Goal: Information Seeking & Learning: Check status

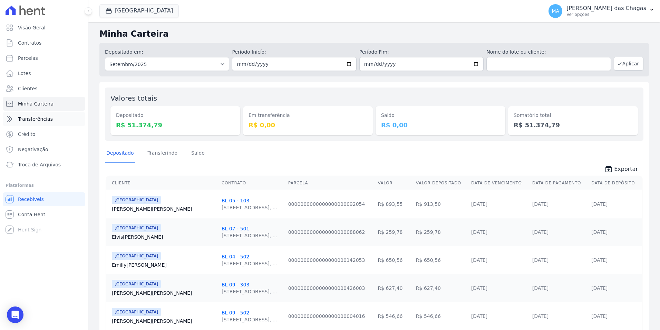
click at [58, 113] on link "Transferências" at bounding box center [44, 119] width 83 height 14
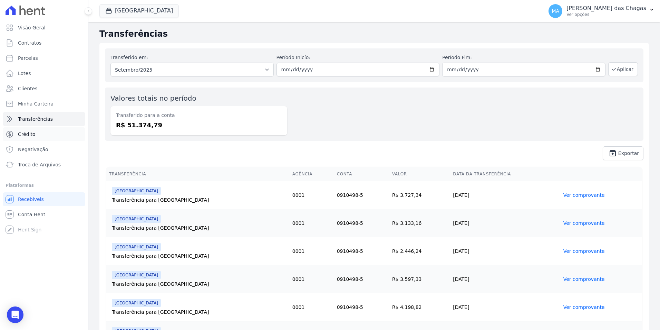
click at [39, 135] on link "Crédito" at bounding box center [44, 134] width 83 height 14
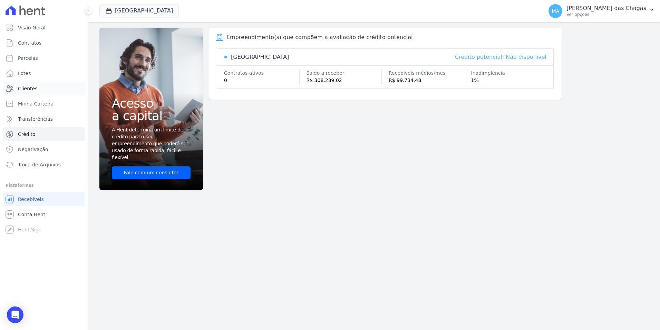
click at [46, 88] on link "Clientes" at bounding box center [44, 89] width 83 height 14
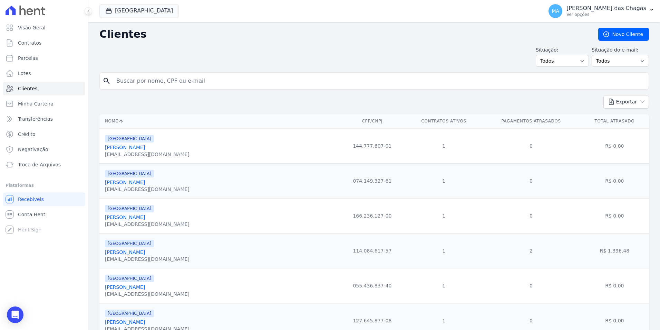
click at [43, 50] on ul "Visão Geral Contratos Parcelas Lotes Clientes Minha Carteira Transferências Cré…" at bounding box center [44, 96] width 83 height 151
click at [28, 41] on span "Contratos" at bounding box center [29, 42] width 23 height 7
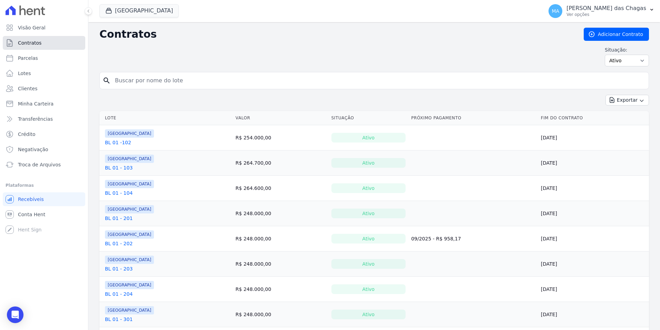
click at [30, 40] on span "Contratos" at bounding box center [29, 42] width 23 height 7
click at [35, 60] on span "Parcelas" at bounding box center [28, 58] width 20 height 7
select select
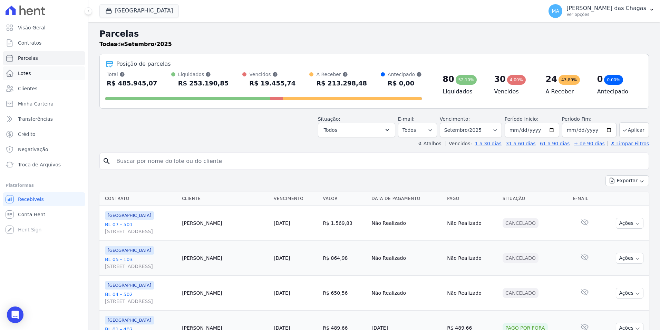
click at [34, 73] on link "Lotes" at bounding box center [44, 73] width 83 height 14
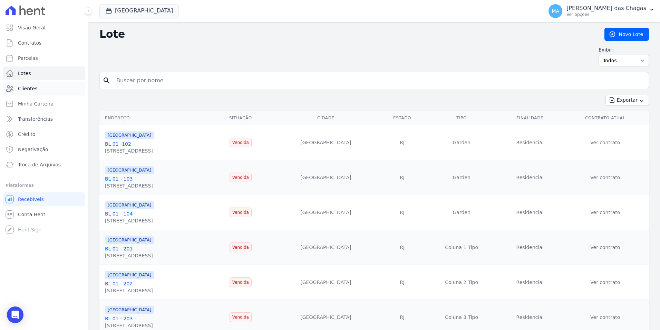
click at [35, 92] on link "Clientes" at bounding box center [44, 89] width 83 height 14
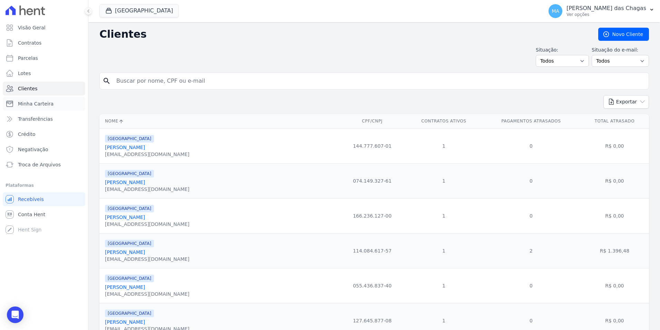
click at [36, 100] on link "Minha Carteira" at bounding box center [44, 104] width 83 height 14
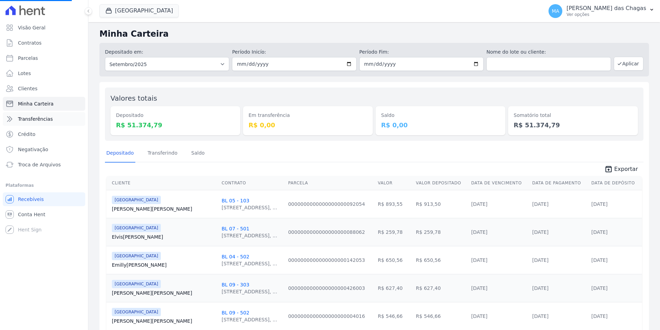
click at [39, 119] on span "Transferências" at bounding box center [35, 118] width 35 height 7
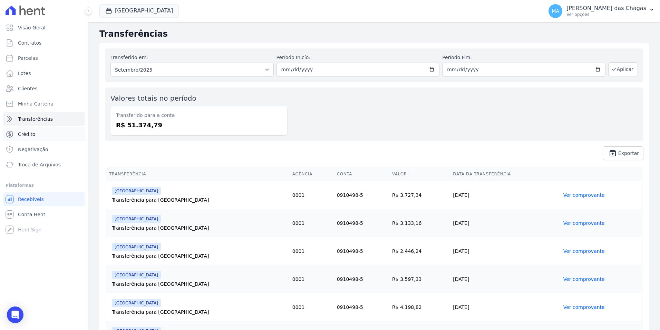
click at [37, 132] on link "Crédito" at bounding box center [44, 134] width 83 height 14
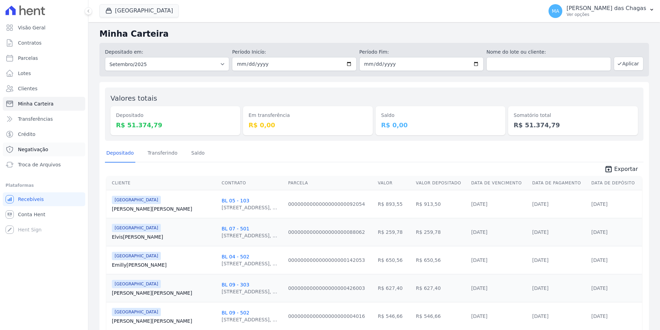
click at [38, 148] on span "Negativação" at bounding box center [33, 149] width 30 height 7
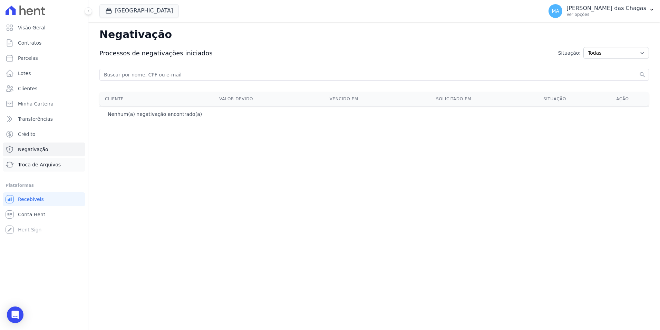
click at [40, 161] on link "Troca de Arquivos" at bounding box center [44, 165] width 83 height 14
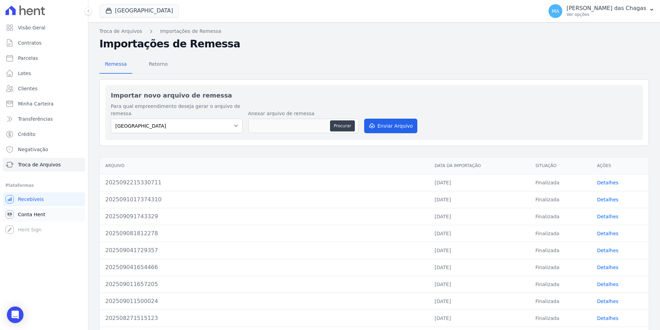
click at [31, 211] on span "Conta Hent" at bounding box center [31, 214] width 27 height 7
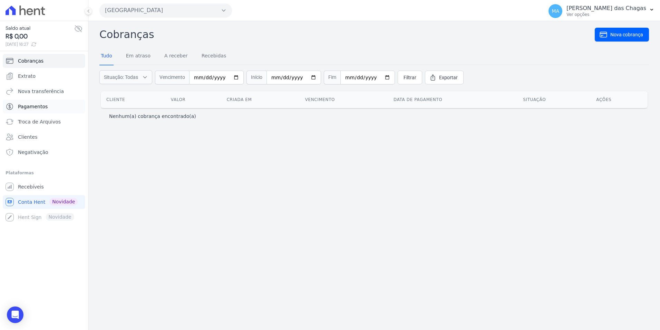
click at [43, 103] on span "Pagamentos" at bounding box center [33, 106] width 30 height 7
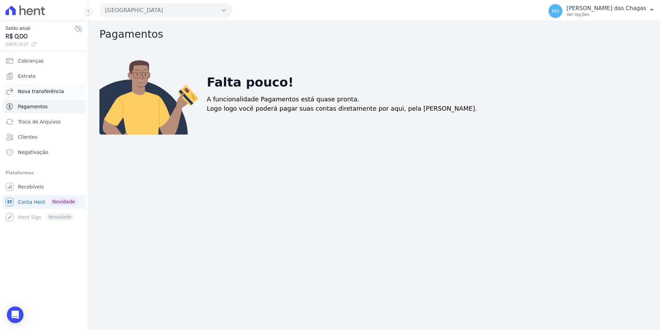
click at [47, 92] on span "Nova transferência" at bounding box center [41, 91] width 46 height 7
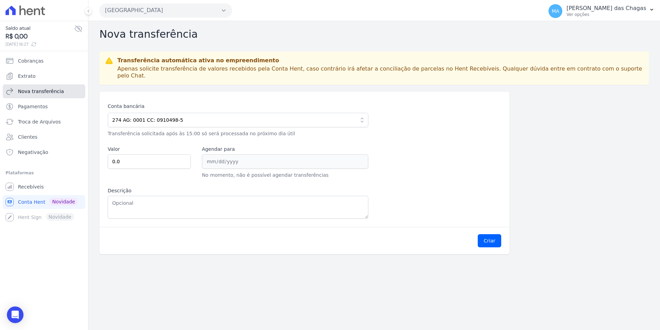
click at [48, 85] on link "Nova transferência" at bounding box center [44, 91] width 83 height 14
click at [51, 75] on link "Extrato" at bounding box center [44, 76] width 83 height 14
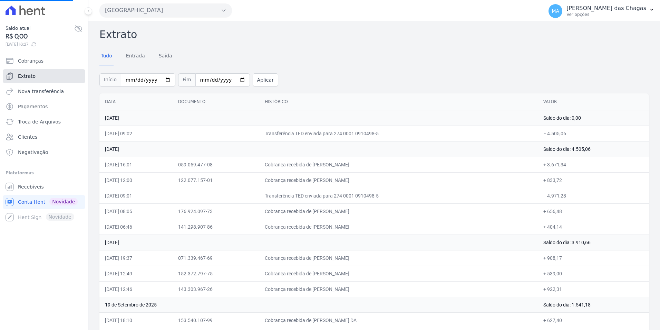
click at [46, 77] on link "Extrato" at bounding box center [44, 76] width 83 height 14
click at [138, 81] on input "2025-09-01" at bounding box center [148, 79] width 55 height 13
drag, startPoint x: 138, startPoint y: 77, endPoint x: 134, endPoint y: 79, distance: 5.0
click at [136, 77] on input "2025-09-01" at bounding box center [148, 79] width 55 height 13
click at [134, 79] on input "2025-09-01" at bounding box center [148, 79] width 55 height 13
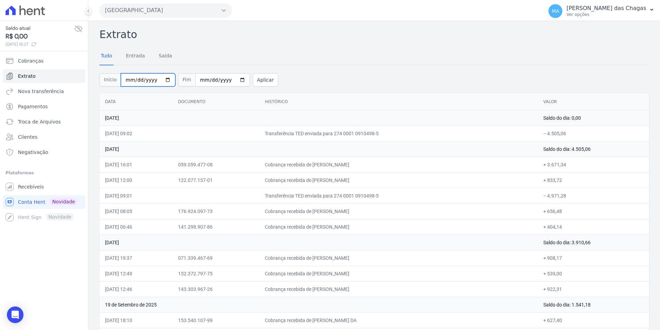
type input "2025-08-01"
click at [208, 78] on input "[DATE]" at bounding box center [223, 79] width 55 height 13
type input "2025-09-03"
type input "2025-08-31"
click at [243, 59] on div "Tudo Entrada Saída" at bounding box center [374, 56] width 550 height 17
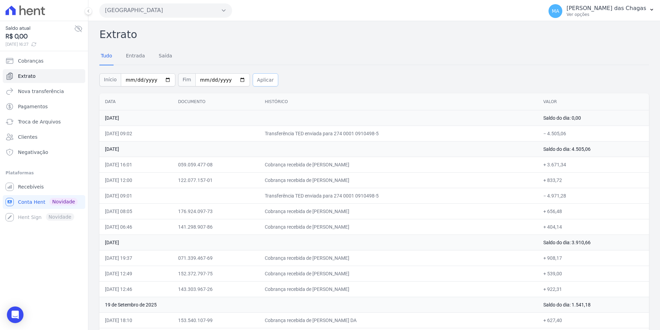
click at [263, 79] on button "Aplicar" at bounding box center [266, 79] width 26 height 13
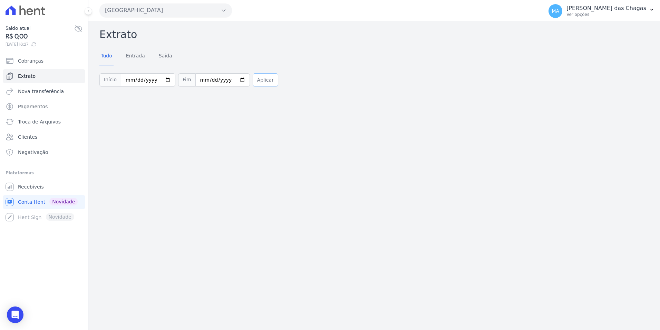
click at [260, 80] on button "Aplicar" at bounding box center [266, 79] width 26 height 13
click at [142, 56] on link "Entrada" at bounding box center [136, 56] width 22 height 18
click at [164, 55] on link "Saída" at bounding box center [166, 56] width 16 height 18
click at [115, 56] on div "Tudo Entrada Saída" at bounding box center [136, 56] width 74 height 18
click at [108, 55] on link "Tudo" at bounding box center [106, 56] width 14 height 18
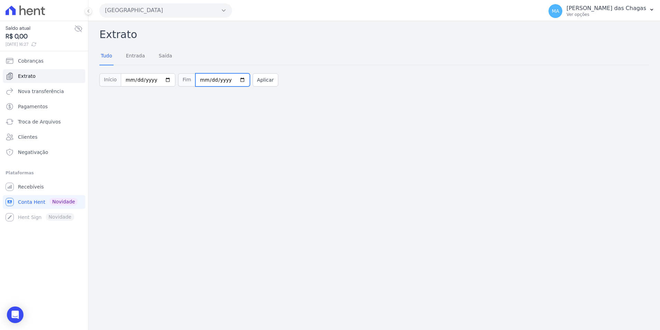
click at [205, 78] on input "2025-08-31" at bounding box center [223, 79] width 55 height 13
click at [141, 78] on input "2025-08-01" at bounding box center [148, 79] width 55 height 13
click at [134, 80] on input "2025-08-01" at bounding box center [148, 79] width 55 height 13
type input "2025-09-01"
drag, startPoint x: 210, startPoint y: 84, endPoint x: 205, endPoint y: 82, distance: 5.4
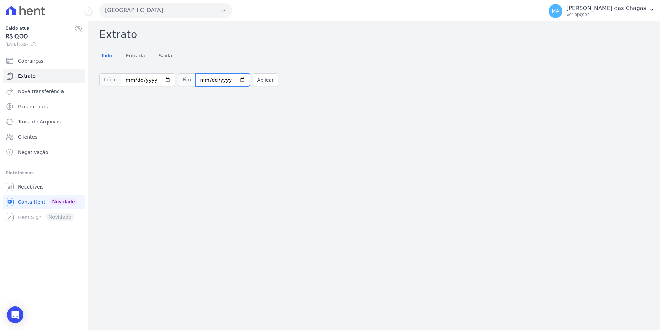
click at [207, 83] on input "2025-08-31" at bounding box center [223, 79] width 55 height 13
click at [205, 82] on input "2025-08-31" at bounding box center [223, 79] width 55 height 13
click at [253, 78] on button "Aplicar" at bounding box center [266, 79] width 26 height 13
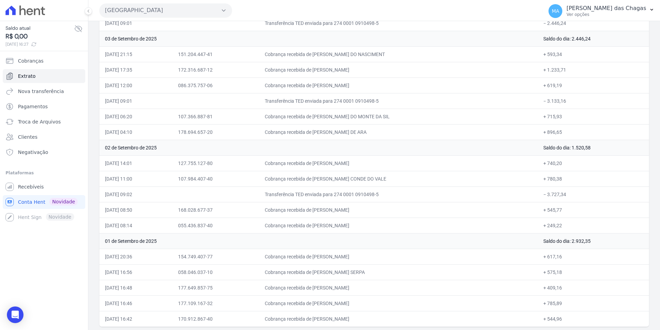
scroll to position [1543, 0]
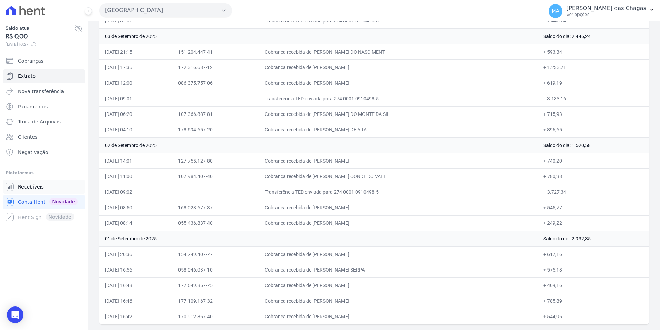
click at [38, 189] on span "Recebíveis" at bounding box center [31, 186] width 26 height 7
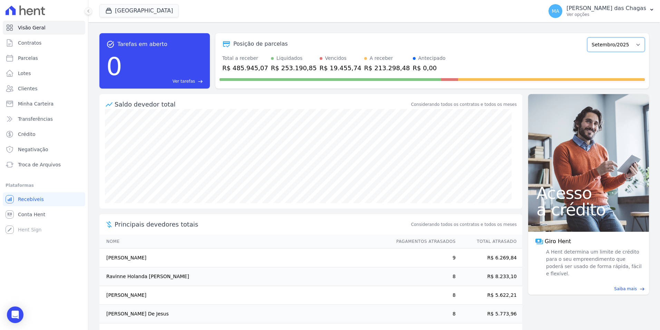
click at [612, 40] on select "Junho/2024 Julho/2024 Agosto/2024 Setembro/2024 Outubro/2024 Novembro/2024 Deze…" at bounding box center [617, 44] width 58 height 15
select select "08/2024"
click at [588, 37] on select "Junho/2024 Julho/2024 Agosto/2024 Setembro/2024 Outubro/2024 Novembro/2024 Deze…" at bounding box center [617, 44] width 58 height 15
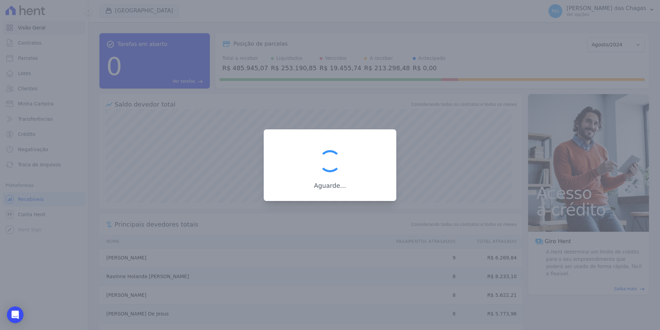
click at [614, 80] on div at bounding box center [330, 165] width 660 height 330
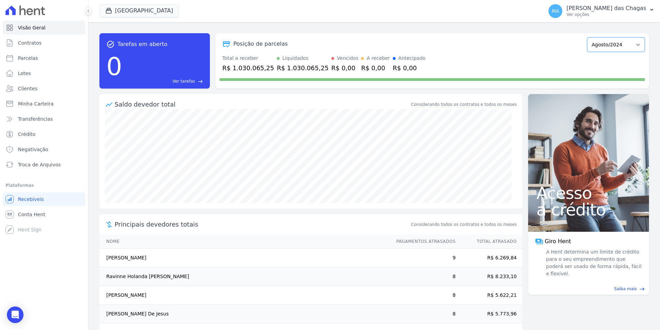
click at [611, 43] on select "Junho/2024 Julho/2024 Agosto/2024 Setembro/2024 Outubro/2024 Novembro/2024 Deze…" at bounding box center [617, 44] width 58 height 15
select select "08/2025"
click at [588, 37] on select "Junho/2024 Julho/2024 Agosto/2024 Setembro/2024 Outubro/2024 Novembro/2024 Deze…" at bounding box center [617, 44] width 58 height 15
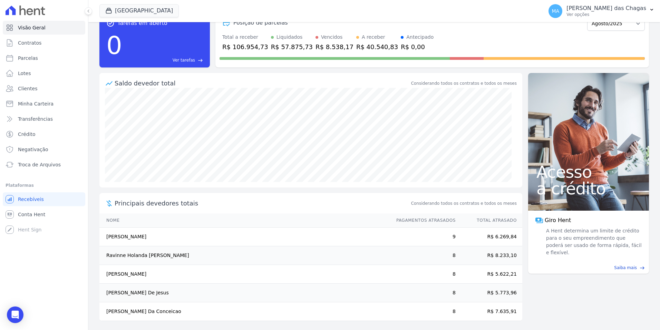
scroll to position [23, 0]
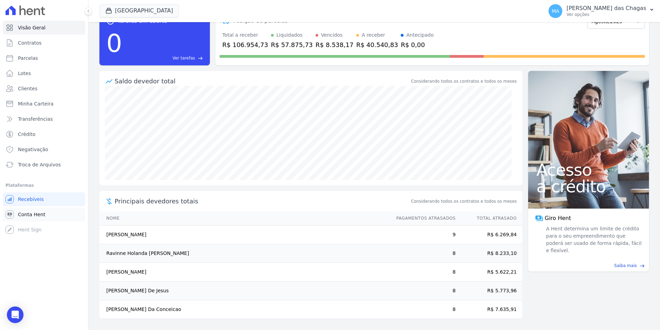
click at [35, 218] on link "Conta Hent" at bounding box center [44, 214] width 83 height 14
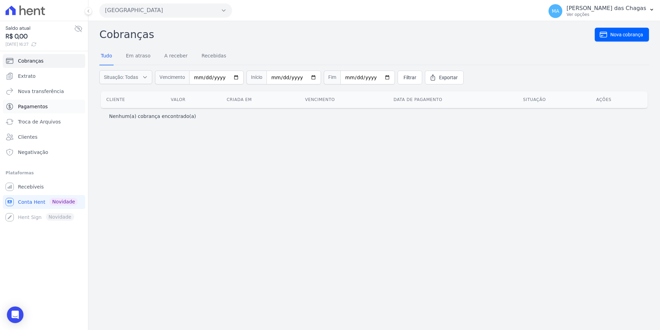
click at [30, 105] on span "Pagamentos" at bounding box center [33, 106] width 30 height 7
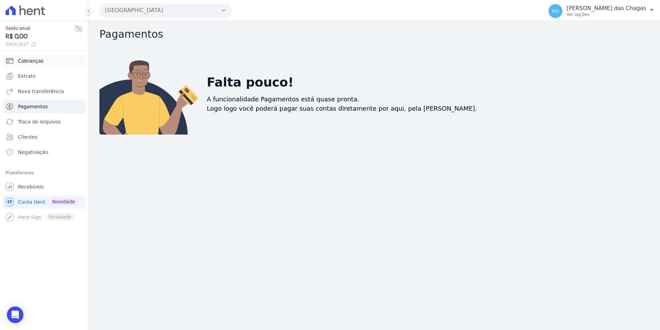
click at [35, 63] on span "Cobranças" at bounding box center [31, 60] width 26 height 7
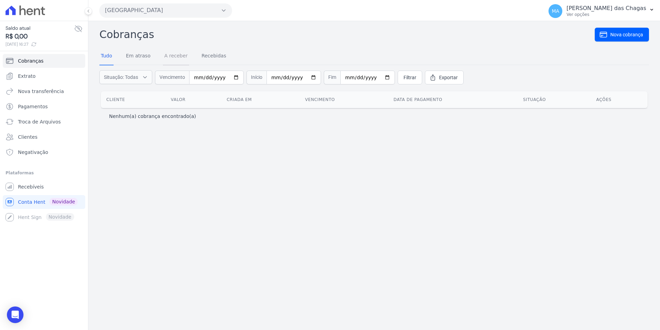
click at [178, 56] on link "A receber" at bounding box center [176, 56] width 26 height 18
click at [203, 58] on link "Recebidas" at bounding box center [214, 56] width 28 height 18
click at [146, 77] on input "date" at bounding box center [161, 77] width 55 height 14
click at [176, 80] on input "date" at bounding box center [161, 77] width 55 height 14
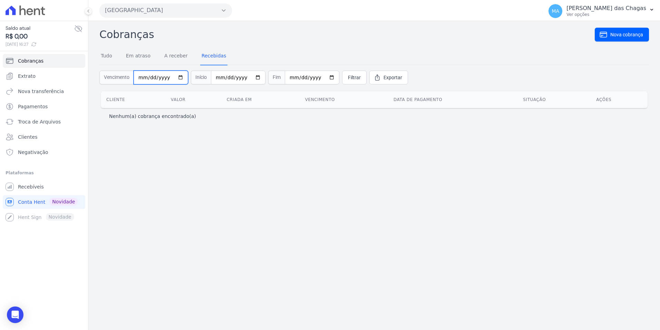
click at [178, 78] on input "date" at bounding box center [161, 77] width 55 height 14
type input "2025-08-01"
click at [224, 75] on input "date" at bounding box center [238, 77] width 55 height 14
click at [221, 75] on input "date" at bounding box center [238, 77] width 55 height 14
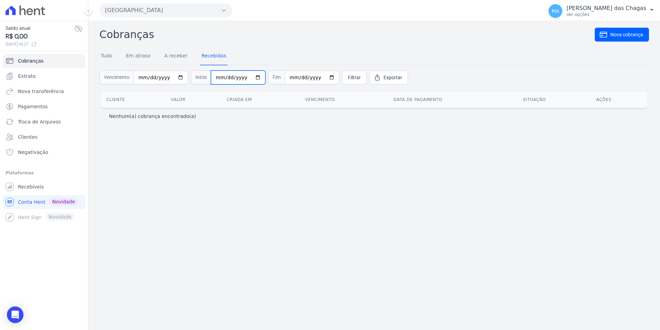
click at [249, 75] on input "date" at bounding box center [238, 77] width 55 height 14
type input "2025-08-31"
drag, startPoint x: 322, startPoint y: 140, endPoint x: 527, endPoint y: 127, distance: 205.2
click at [325, 138] on div "Cobranças Nova cobrança Tudo Em atraso A receber Recebidas Vencimento 2025-08-0…" at bounding box center [374, 175] width 572 height 308
click at [384, 78] on span "Exportar" at bounding box center [393, 77] width 19 height 7
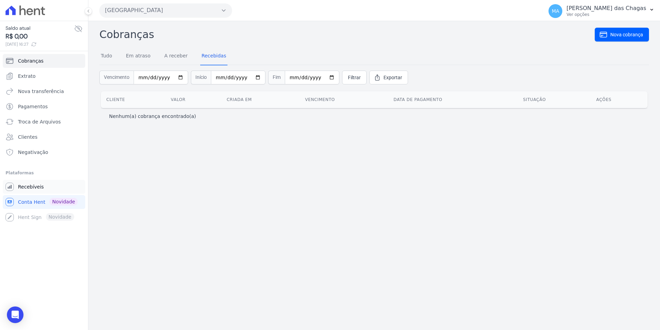
click at [45, 188] on link "Recebíveis" at bounding box center [44, 187] width 83 height 14
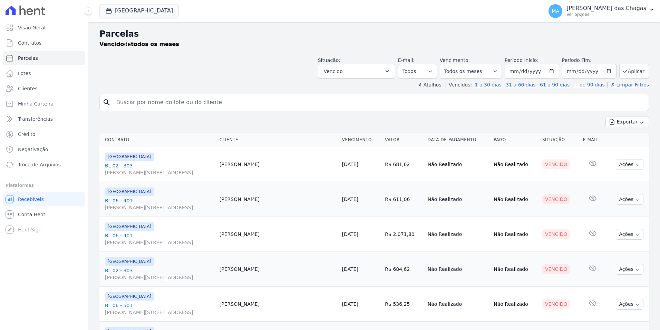
select select
click at [334, 72] on span "Vencido" at bounding box center [333, 71] width 19 height 8
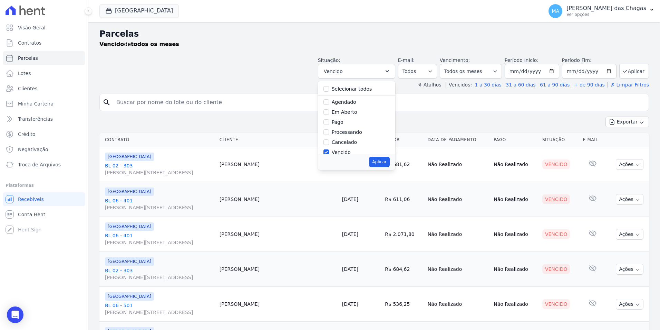
click at [344, 120] on label "Pago" at bounding box center [338, 122] width 12 height 6
click at [329, 120] on input "Pago" at bounding box center [327, 122] width 6 height 6
checkbox input "true"
click at [388, 164] on button "Aplicar" at bounding box center [379, 161] width 20 height 10
select select "paid"
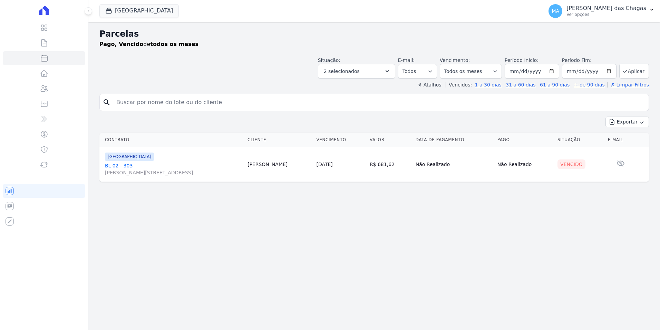
select select
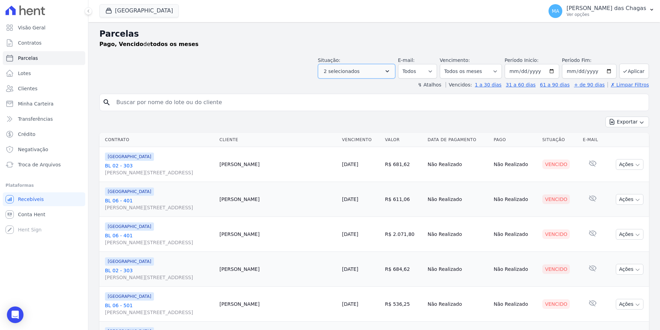
click at [367, 74] on button "2 selecionados" at bounding box center [356, 71] width 77 height 15
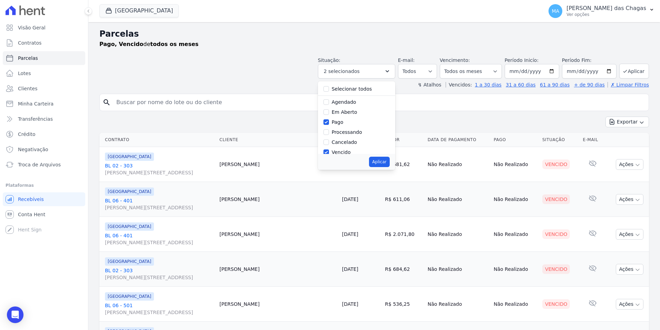
click at [349, 151] on label "Vencido" at bounding box center [341, 152] width 19 height 6
click at [329, 151] on input "Vencido" at bounding box center [327, 152] width 6 height 6
checkbox input "false"
click at [384, 159] on button "Aplicar" at bounding box center [379, 161] width 20 height 10
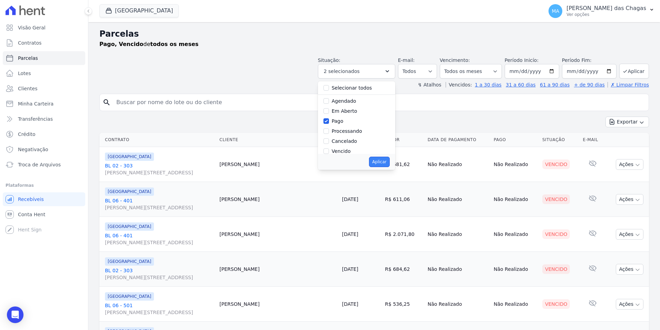
select select "paid"
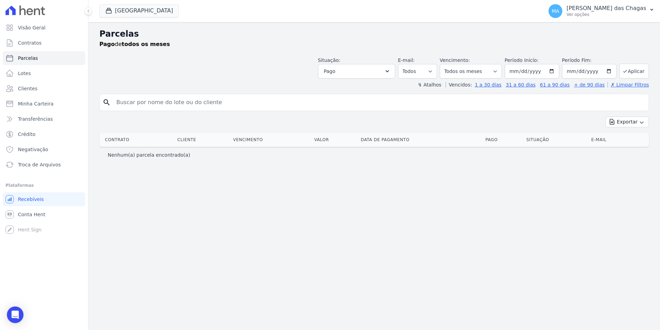
select select
